Goal: Task Accomplishment & Management: Manage account settings

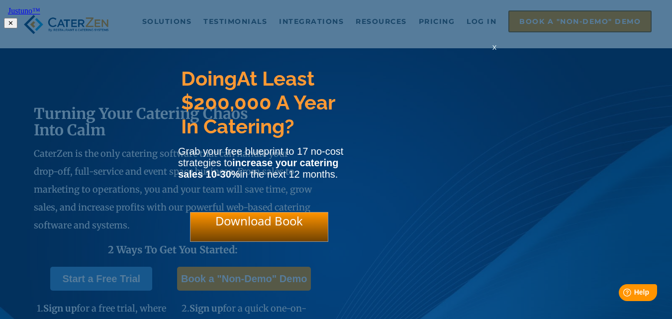
click at [493, 51] on span "x" at bounding box center [494, 46] width 4 height 9
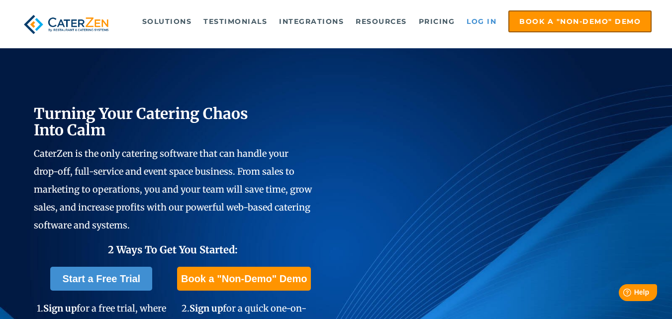
click at [489, 18] on link "Log in" at bounding box center [481, 21] width 40 height 20
click at [485, 21] on link "Log in" at bounding box center [481, 21] width 40 height 20
click at [477, 23] on link "Log in" at bounding box center [481, 21] width 40 height 20
